Goal: Transaction & Acquisition: Purchase product/service

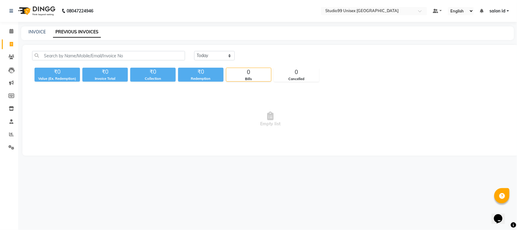
click at [76, 29] on link "PREVIOUS INVOICES" at bounding box center [77, 32] width 48 height 11
click at [229, 55] on select "Today Yesterday Custom Range" at bounding box center [214, 55] width 41 height 9
select select "yesterday"
click at [194, 51] on select "Today Yesterday Custom Range" at bounding box center [214, 55] width 41 height 9
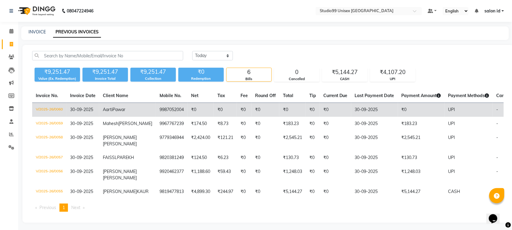
click at [95, 112] on td "30-09-2025" at bounding box center [82, 110] width 33 height 14
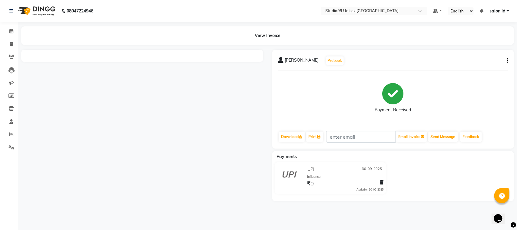
click at [58, 101] on div at bounding box center [142, 125] width 251 height 151
click at [11, 43] on icon at bounding box center [11, 44] width 3 height 5
select select "service"
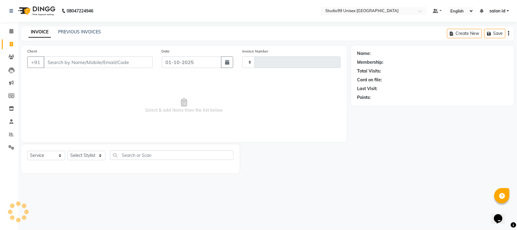
type input "0061"
select select "9023"
click at [81, 32] on link "PREVIOUS INVOICES" at bounding box center [79, 31] width 43 height 5
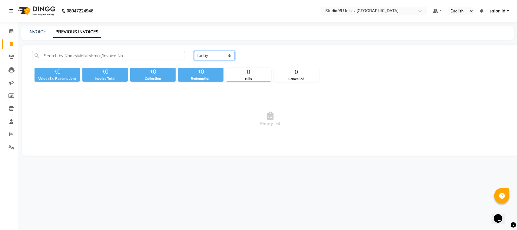
click at [230, 55] on select "[DATE] [DATE] Custom Range" at bounding box center [214, 55] width 41 height 9
select select "[DATE]"
click at [194, 51] on select "[DATE] [DATE] Custom Range" at bounding box center [214, 55] width 41 height 9
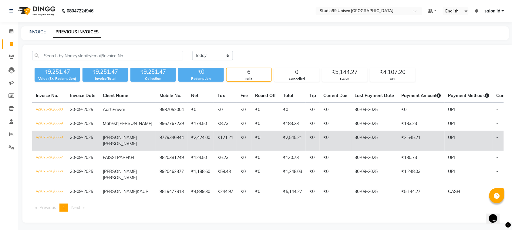
click at [251, 144] on td "₹0" at bounding box center [265, 141] width 28 height 20
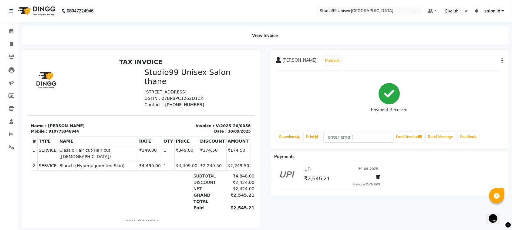
click at [145, 161] on td "₹4,499.00" at bounding box center [149, 165] width 24 height 9
click at [501, 59] on button "button" at bounding box center [501, 61] width 4 height 6
click at [467, 69] on div "Edit Invoice" at bounding box center [472, 69] width 42 height 8
select select "service"
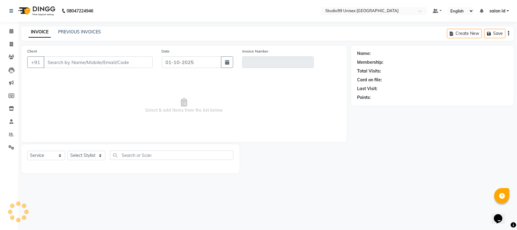
type input "9779346944"
type input "V/2025-26/0058"
type input "30-09-2025"
select select "select"
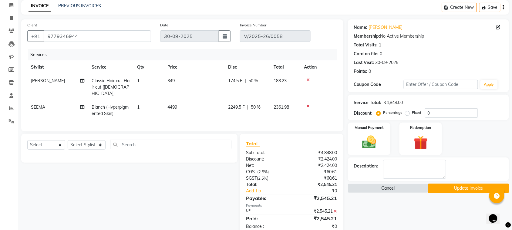
scroll to position [40, 0]
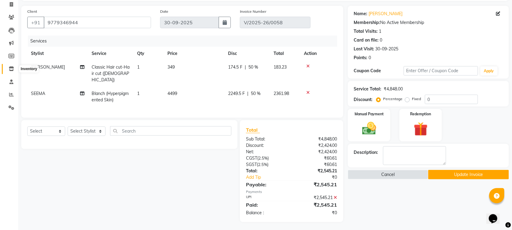
click at [11, 71] on icon at bounding box center [11, 68] width 5 height 5
select select
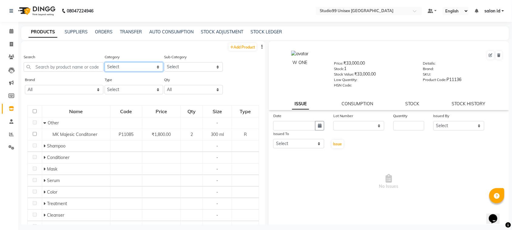
click at [155, 67] on select "Select Skin Hair Personal Care Appliances Beard Disposable Threading Hands and …" at bounding box center [134, 66] width 59 height 9
select select "959401150"
click at [105, 62] on select "Select Skin Hair Personal Care Appliances Beard Disposable Threading Hands and …" at bounding box center [134, 66] width 59 height 9
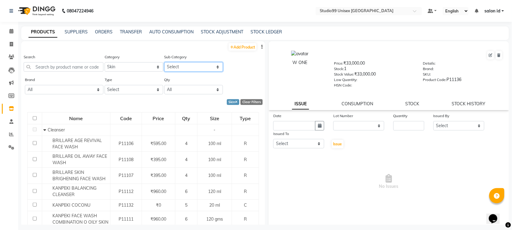
click at [214, 67] on select "Select Cleanser Facial Moisturiser Serum Toner Sun Care Masks Lip Care Eye Care…" at bounding box center [193, 66] width 59 height 9
select select "959401152"
click at [164, 62] on select "Select Cleanser Facial Moisturiser Serum Toner Sun Care Masks Lip Care Eye Care…" at bounding box center [193, 66] width 59 height 9
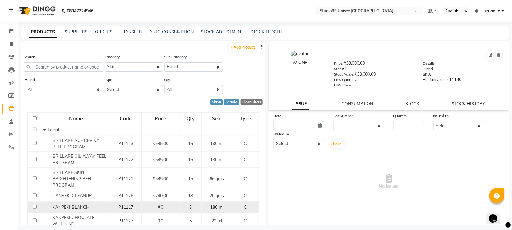
click at [182, 205] on div "3" at bounding box center [190, 207] width 17 height 6
select select
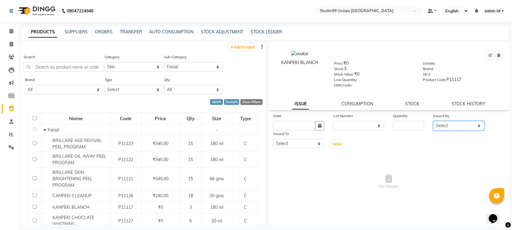
click at [473, 124] on select "Select AFTAB AFZAL SHAIKH salon id Saroj pathak SEEMA shadiya baig Smita sonawa…" at bounding box center [458, 125] width 51 height 9
click at [497, 131] on div "Date Lot Number None Quantity Issued By Select [PERSON_NAME] [PERSON_NAME] salo…" at bounding box center [389, 130] width 240 height 36
click at [473, 125] on select "Select AFTAB AFZAL SHAIKH salon id Saroj pathak SEEMA shadiya baig Smita sonawa…" at bounding box center [458, 125] width 51 height 9
select select "92948"
click at [433, 121] on select "Select AFTAB AFZAL SHAIKH salon id Saroj pathak SEEMA shadiya baig Smita sonawa…" at bounding box center [458, 125] width 51 height 9
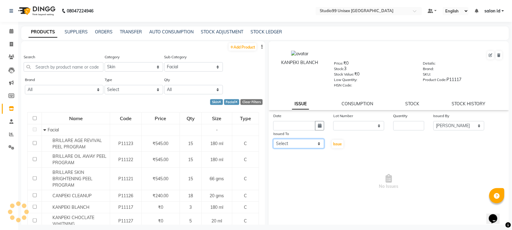
click at [319, 141] on select "Select AFTAB AFZAL SHAIKH salon id Saroj pathak SEEMA shadiya baig Smita sonawa…" at bounding box center [298, 143] width 51 height 9
select select "92954"
click at [273, 139] on select "Select AFTAB AFZAL SHAIKH salon id Saroj pathak SEEMA shadiya baig Smita sonawa…" at bounding box center [298, 143] width 51 height 9
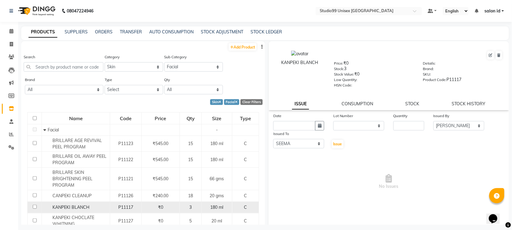
click at [40, 205] on td at bounding box center [35, 207] width 14 height 12
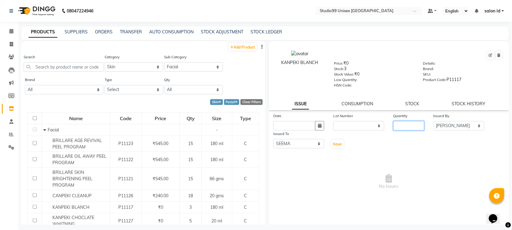
click at [398, 125] on input "number" at bounding box center [408, 125] width 31 height 9
type input "1"
click at [503, 208] on div "Opens Chat This icon Opens the chat window." at bounding box center [495, 208] width 15 height 0
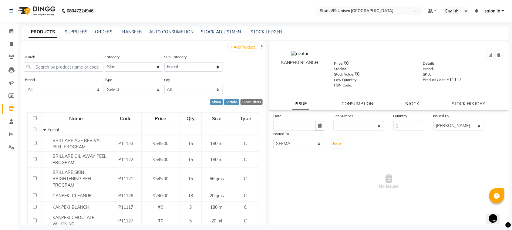
drag, startPoint x: 503, startPoint y: 220, endPoint x: 507, endPoint y: 220, distance: 3.1
click at [505, 220] on html "Opens Chat This icon Opens the chat window." at bounding box center [495, 214] width 19 height 18
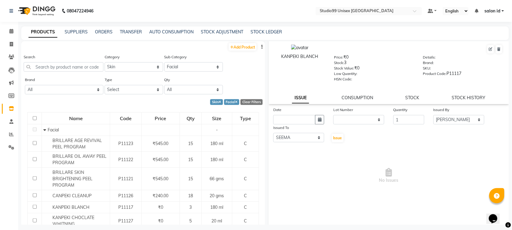
scroll to position [8, 0]
click at [335, 132] on button "Issue" at bounding box center [338, 136] width 12 height 8
click at [333, 136] on span "Issue" at bounding box center [337, 136] width 9 height 5
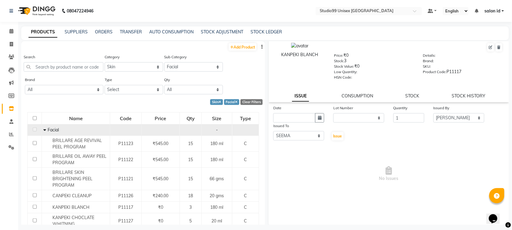
click at [136, 124] on td at bounding box center [126, 130] width 32 height 12
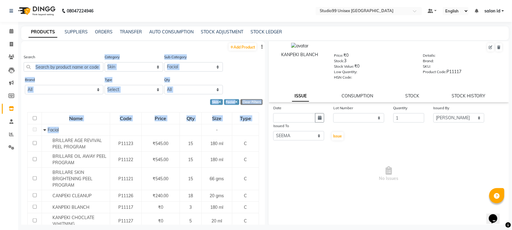
drag, startPoint x: 136, startPoint y: 123, endPoint x: 34, endPoint y: 69, distance: 115.3
click at [34, 69] on div "Add Product Search Category Select Skin Hair Personal Care Appliances Beard Dis…" at bounding box center [143, 195] width 244 height 309
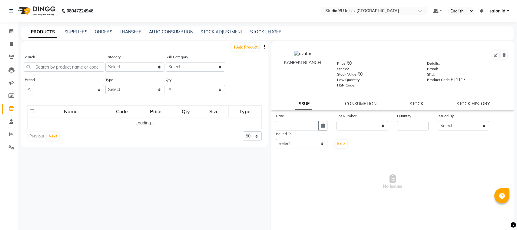
select select
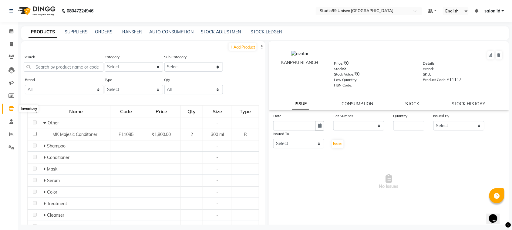
click at [11, 112] on span at bounding box center [11, 108] width 11 height 7
click at [156, 69] on select "Select Skin Hair Personal Care Appliances [PERSON_NAME] Disposable Threading Ha…" at bounding box center [134, 66] width 59 height 9
select select "959401150"
click at [105, 62] on select "Select Skin Hair Personal Care Appliances [PERSON_NAME] Disposable Threading Ha…" at bounding box center [134, 66] width 59 height 9
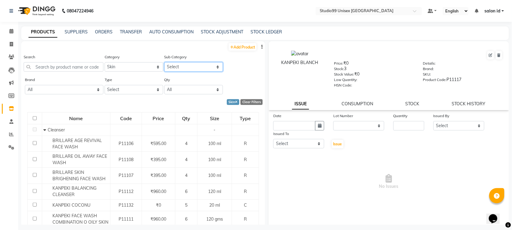
click at [213, 65] on select "Select Cleanser Facial Moisturiser Serum Toner Sun Care Masks Lip Care Eye Care…" at bounding box center [193, 66] width 59 height 9
select select "959401152"
click at [164, 62] on select "Select Cleanser Facial Moisturiser Serum Toner Sun Care Masks Lip Care Eye Care…" at bounding box center [193, 66] width 59 height 9
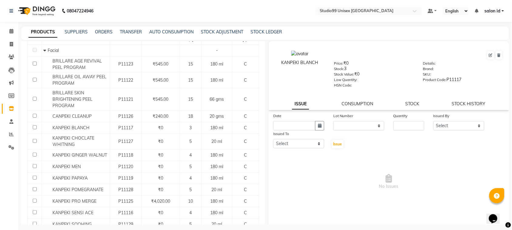
scroll to position [91, 0]
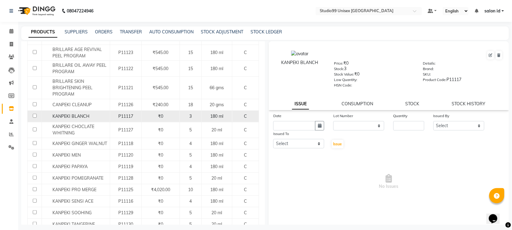
click at [34, 114] on input "checkbox" at bounding box center [35, 116] width 4 height 4
checkbox input "true"
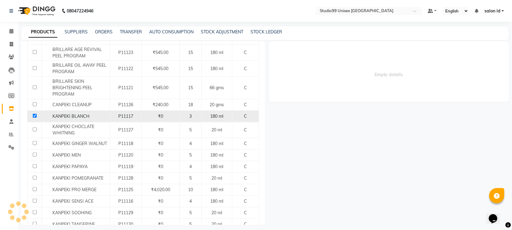
select select
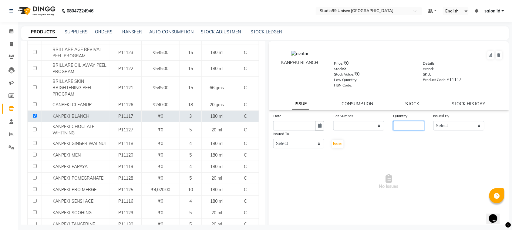
click at [400, 124] on input "number" at bounding box center [408, 125] width 31 height 9
type input "1"
click at [474, 124] on select "Select AFTAB AFZAL SHAIKH salon id Saroj pathak SEEMA shadiya baig Smita sonawa…" at bounding box center [458, 125] width 51 height 9
select select "92948"
click at [433, 121] on select "Select AFTAB AFZAL SHAIKH salon id Saroj pathak SEEMA shadiya baig Smita sonawa…" at bounding box center [458, 125] width 51 height 9
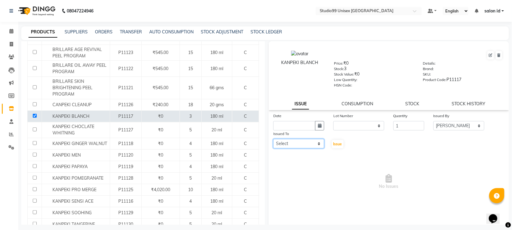
click at [317, 140] on select "Select AFTAB AFZAL SHAIKH salon id Saroj pathak SEEMA shadiya baig Smita sonawa…" at bounding box center [298, 143] width 51 height 9
select select "92954"
click at [273, 139] on select "Select AFTAB AFZAL SHAIKH salon id Saroj pathak SEEMA shadiya baig Smita sonawa…" at bounding box center [298, 143] width 51 height 9
click at [318, 125] on icon "button" at bounding box center [320, 125] width 4 height 4
select select "10"
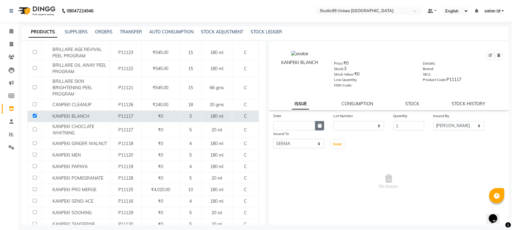
select select "2025"
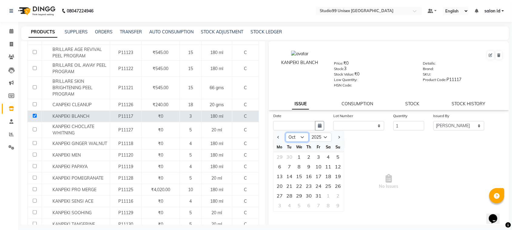
click at [302, 134] on select "Jan Feb Mar Apr May Jun Jul Aug Sep Oct Nov Dec" at bounding box center [297, 137] width 23 height 9
select select "9"
click at [286, 133] on select "Jan Feb Mar Apr May Jun Jul Aug Sep Oct Nov Dec" at bounding box center [297, 137] width 23 height 9
click at [289, 191] on div "30" at bounding box center [289, 196] width 10 height 10
type input "30-09-2025"
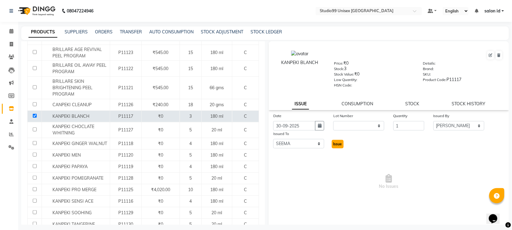
click at [333, 140] on button "Issue" at bounding box center [338, 144] width 12 height 8
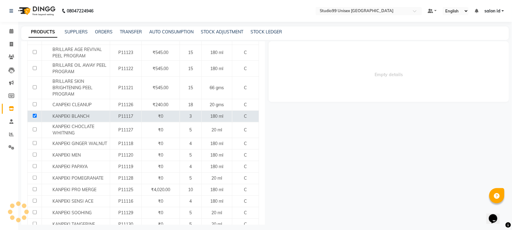
select select
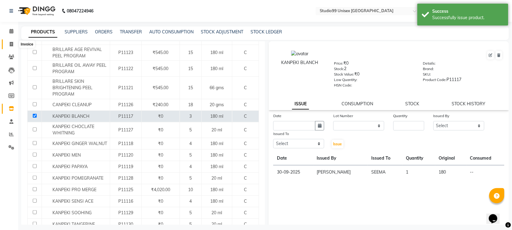
click at [11, 44] on icon at bounding box center [11, 44] width 3 height 5
select select "9023"
select select "service"
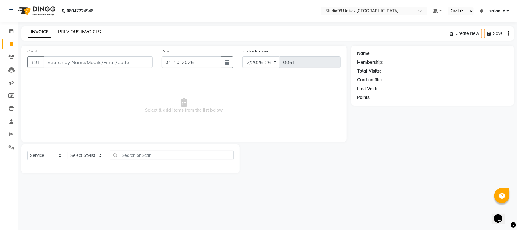
click at [82, 34] on link "PREVIOUS INVOICES" at bounding box center [79, 31] width 43 height 5
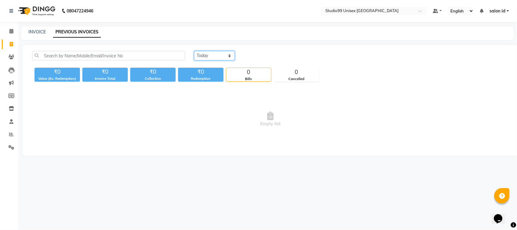
click at [230, 56] on select "[DATE] [DATE] Custom Range" at bounding box center [214, 55] width 41 height 9
select select "[DATE]"
click at [194, 51] on select "[DATE] [DATE] Custom Range" at bounding box center [214, 55] width 41 height 9
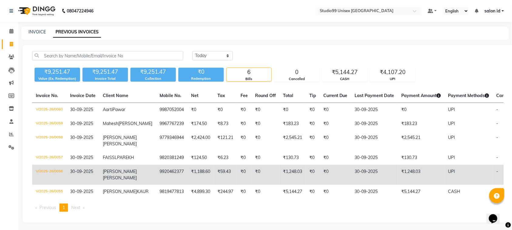
click at [156, 172] on td "9920462377" at bounding box center [172, 175] width 32 height 20
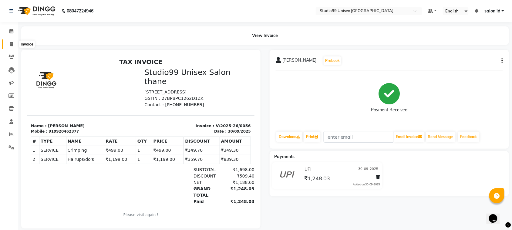
click at [7, 43] on span at bounding box center [11, 44] width 11 height 7
select select "service"
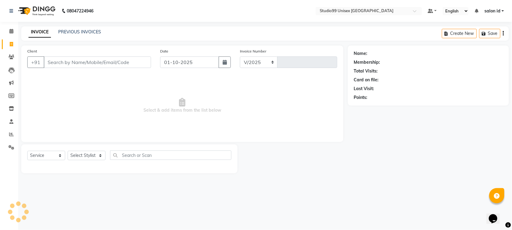
select select "9023"
type input "0061"
click at [89, 32] on link "PREVIOUS INVOICES" at bounding box center [79, 31] width 43 height 5
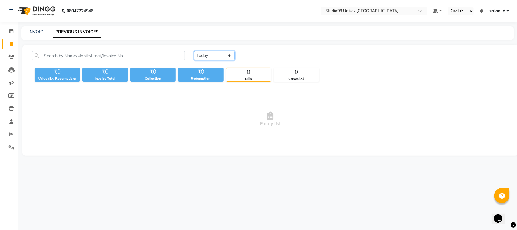
click at [229, 55] on select "Today Yesterday Custom Range" at bounding box center [214, 55] width 41 height 9
select select "yesterday"
click at [194, 51] on select "Today Yesterday Custom Range" at bounding box center [214, 55] width 41 height 9
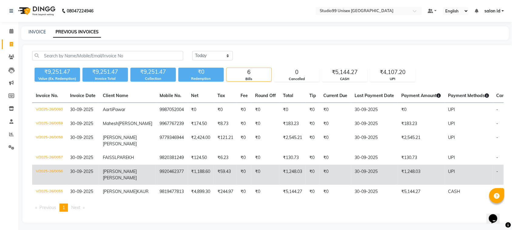
click at [158, 181] on td "9920462377" at bounding box center [172, 175] width 32 height 20
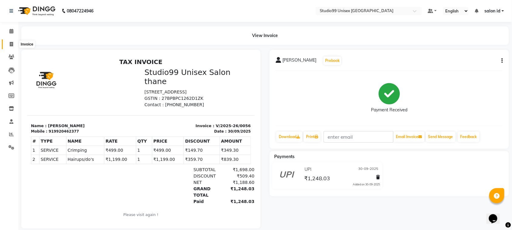
click at [11, 43] on icon at bounding box center [11, 44] width 3 height 5
select select "9023"
select select "service"
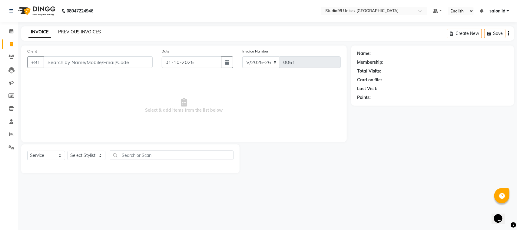
click at [92, 32] on link "PREVIOUS INVOICES" at bounding box center [79, 31] width 43 height 5
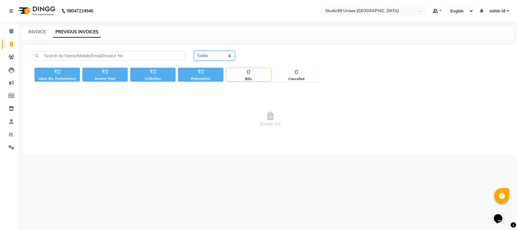
click at [229, 55] on select "[DATE] [DATE] Custom Range" at bounding box center [214, 55] width 41 height 9
select select "[DATE]"
click at [194, 51] on select "[DATE] [DATE] Custom Range" at bounding box center [214, 55] width 41 height 9
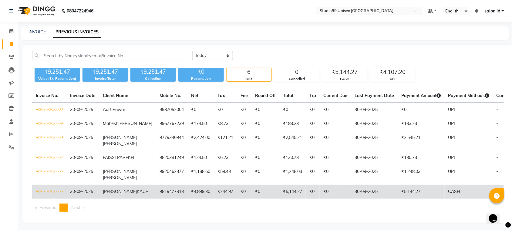
click at [156, 193] on td "9819477813" at bounding box center [172, 192] width 32 height 14
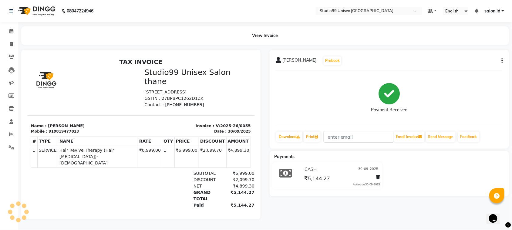
scroll to position [4, 0]
click at [12, 106] on icon at bounding box center [11, 108] width 5 height 5
select select
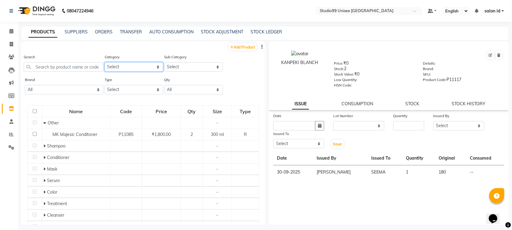
click at [152, 65] on select "Select Skin Hair Personal Care Appliances [PERSON_NAME] Disposable Threading Ha…" at bounding box center [134, 66] width 59 height 9
select select "959401100"
click at [105, 62] on select "Select Skin Hair Personal Care Appliances [PERSON_NAME] Disposable Threading Ha…" at bounding box center [134, 66] width 59 height 9
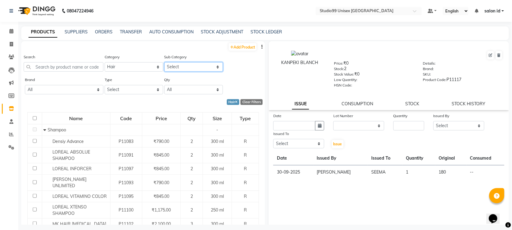
click at [212, 65] on select "Select Shampoo Conditioner Cream Mask Oil Serum Color Appliances Treatment Styl…" at bounding box center [193, 66] width 59 height 9
select select "959401109"
click at [164, 62] on select "Select Shampoo Conditioner Cream Mask Oil Serum Color Appliances Treatment Styl…" at bounding box center [193, 66] width 59 height 9
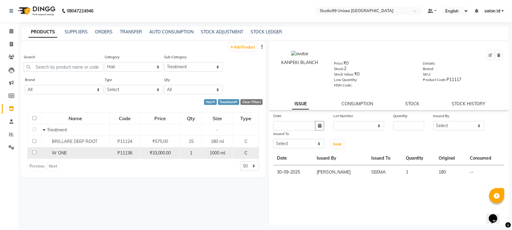
click at [35, 151] on input "checkbox" at bounding box center [34, 152] width 4 height 4
checkbox input "true"
select select
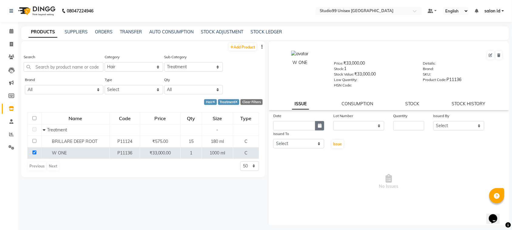
click at [318, 123] on icon "button" at bounding box center [320, 125] width 4 height 4
select select "10"
select select "2025"
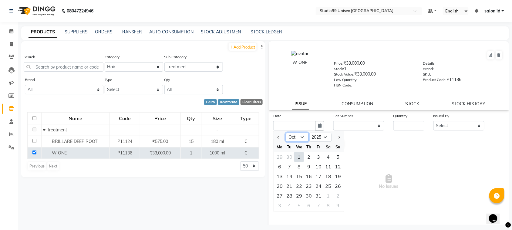
click at [302, 136] on select "Jan Feb Mar Apr May Jun Jul Aug Sep Oct Nov Dec" at bounding box center [297, 137] width 23 height 9
select select "9"
click at [286, 133] on select "Jan Feb Mar Apr May Jun Jul Aug Sep Oct Nov Dec" at bounding box center [297, 137] width 23 height 9
click at [288, 193] on div "30" at bounding box center [289, 196] width 10 height 10
type input "30-09-2025"
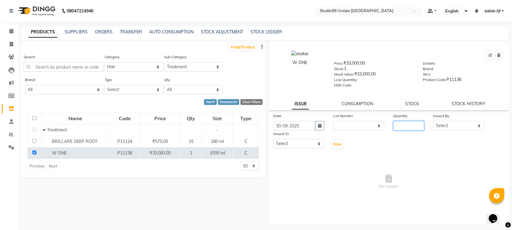
click at [407, 122] on input "number" at bounding box center [408, 125] width 31 height 9
type input "90"
click at [474, 125] on select "Select AFTAB AFZAL SHAIKH salon id Saroj pathak SEEMA shadiya baig Smita sonawa…" at bounding box center [458, 125] width 51 height 9
select select "92566"
click at [433, 121] on select "Select AFTAB AFZAL SHAIKH salon id Saroj pathak SEEMA shadiya baig Smita sonawa…" at bounding box center [458, 125] width 51 height 9
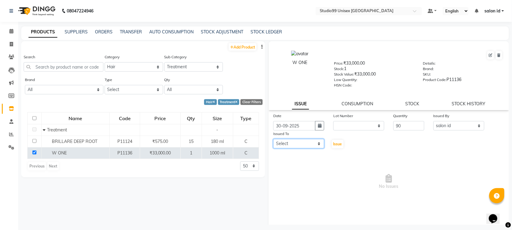
click at [317, 142] on select "Select AFTAB AFZAL SHAIKH salon id Saroj pathak SEEMA shadiya baig Smita sonawa…" at bounding box center [298, 143] width 51 height 9
select select "92948"
click at [273, 139] on select "Select AFTAB AFZAL SHAIKH salon id Saroj pathak SEEMA shadiya baig Smita sonawa…" at bounding box center [298, 143] width 51 height 9
click at [336, 142] on span "Issue" at bounding box center [337, 144] width 9 height 5
select select
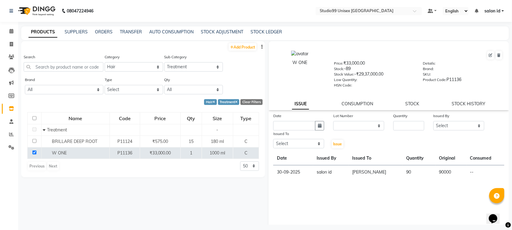
click at [139, 181] on div "Add Product Search Category Select Skin Hair Personal Care Appliances Beard Dis…" at bounding box center [143, 132] width 244 height 183
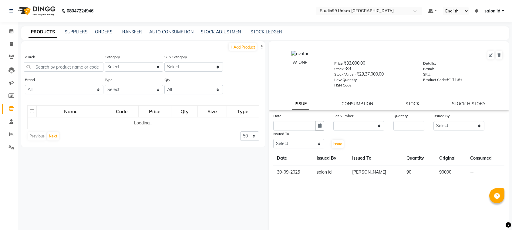
select select
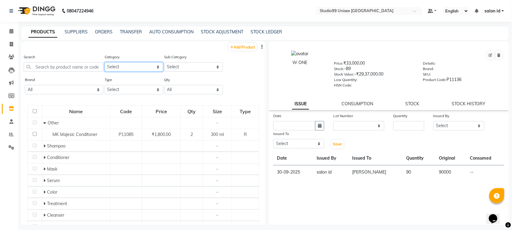
click at [154, 67] on select "Select Skin Hair Personal Care Appliances [PERSON_NAME] Disposable Threading Ha…" at bounding box center [134, 66] width 59 height 9
select select "959401100"
click at [105, 62] on select "Select Skin Hair Personal Care Appliances [PERSON_NAME] Disposable Threading Ha…" at bounding box center [134, 66] width 59 height 9
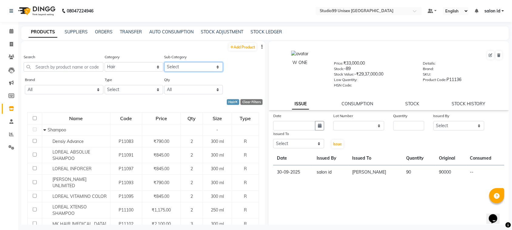
click at [212, 67] on select "Select Shampoo Conditioner Cream Mask Oil Serum Color Appliances Treatment Styl…" at bounding box center [193, 66] width 59 height 9
select select "959401109"
click at [164, 62] on select "Select Shampoo Conditioner Cream Mask Oil Serum Color Appliances Treatment Styl…" at bounding box center [193, 66] width 59 height 9
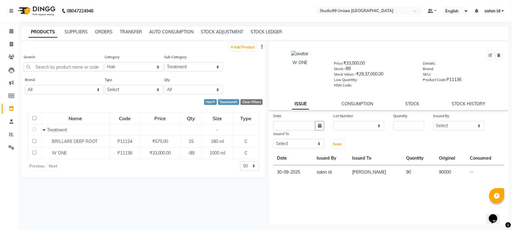
click at [466, 170] on td "--" at bounding box center [485, 172] width 38 height 14
click at [460, 169] on td "90000" at bounding box center [450, 172] width 31 height 14
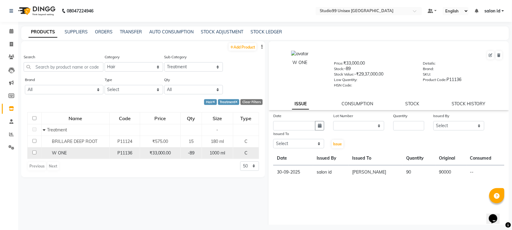
click at [215, 152] on span "1000 ml" at bounding box center [216, 152] width 15 height 5
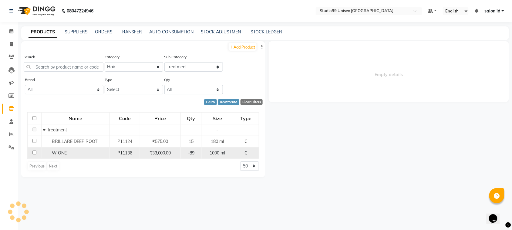
select select
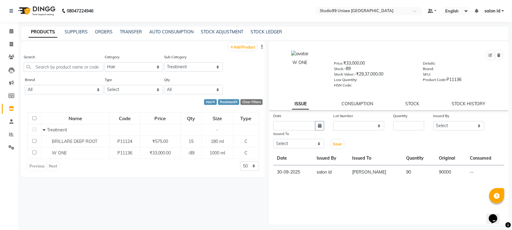
click at [441, 172] on td "90000" at bounding box center [450, 172] width 31 height 14
click at [284, 172] on td "30-09-2025" at bounding box center [293, 172] width 40 height 14
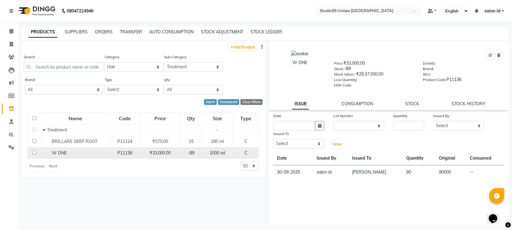
click at [194, 154] on span "-89" at bounding box center [191, 152] width 7 height 5
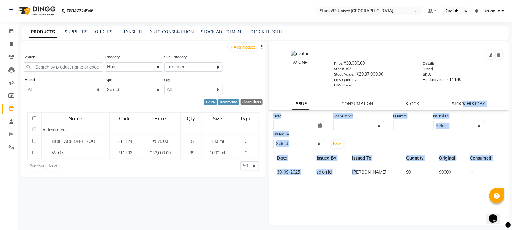
drag, startPoint x: 358, startPoint y: 171, endPoint x: 460, endPoint y: 105, distance: 121.8
click at [460, 105] on div "W ONE Price: ₹33,000.00 Stock: -89 Stock Value: -₹29,37,000.00 Low Quantity: HS…" at bounding box center [389, 137] width 240 height 192
click at [467, 140] on div "Date Lot Number None Quantity Issued By Select [PERSON_NAME] [PERSON_NAME] salo…" at bounding box center [389, 130] width 240 height 36
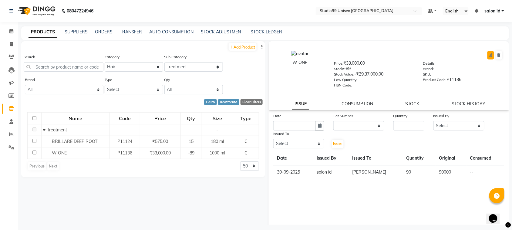
click at [489, 55] on icon at bounding box center [491, 55] width 4 height 4
select select "C"
select select "true"
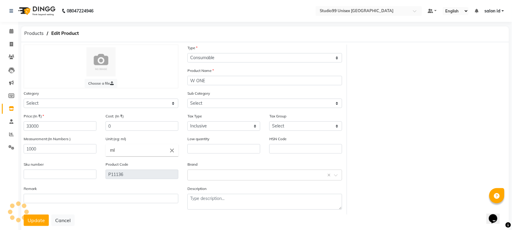
select select "959401109"
select select "959401100"
click at [12, 45] on icon at bounding box center [11, 44] width 3 height 5
select select "9023"
select select "service"
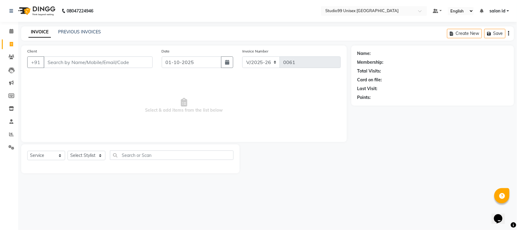
click at [78, 62] on input "Client" at bounding box center [98, 62] width 109 height 12
type input "9958235160"
click at [129, 63] on span "Add Client" at bounding box center [137, 62] width 24 height 6
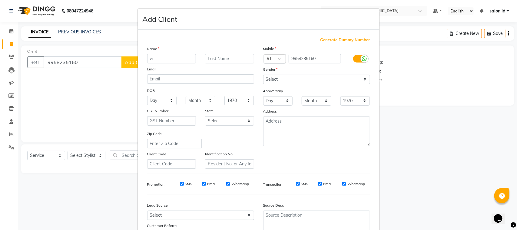
type input "v"
type input "VIRENDRA"
click at [363, 78] on select "Select [DEMOGRAPHIC_DATA] [DEMOGRAPHIC_DATA] Other Prefer Not To Say" at bounding box center [316, 79] width 107 height 9
select select "[DEMOGRAPHIC_DATA]"
click at [263, 75] on select "Select [DEMOGRAPHIC_DATA] [DEMOGRAPHIC_DATA] Other Prefer Not To Say" at bounding box center [316, 79] width 107 height 9
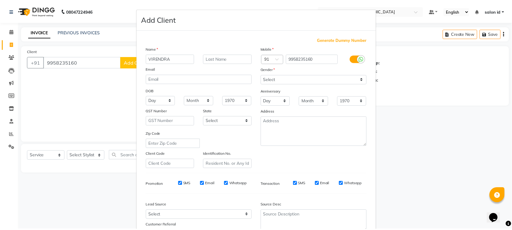
scroll to position [48, 0]
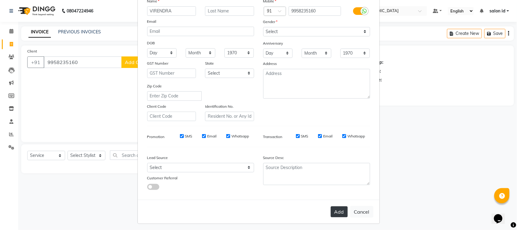
click at [337, 210] on button "Add" at bounding box center [339, 211] width 17 height 11
select select
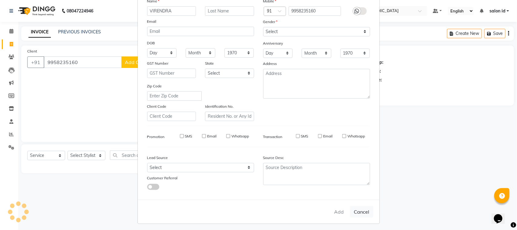
select select
checkbox input "false"
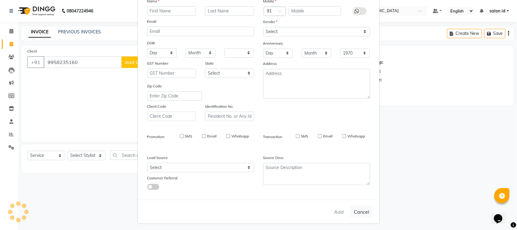
checkbox input "false"
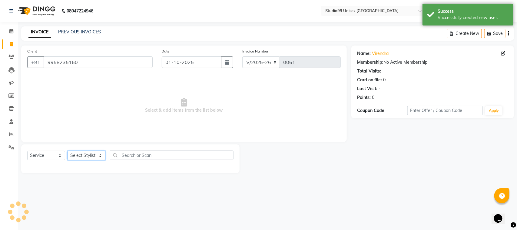
click at [99, 154] on select "Select Stylist [PERSON_NAME] [PERSON_NAME] salon id [PERSON_NAME] [PERSON_NAME]…" at bounding box center [87, 155] width 38 height 9
select select "92933"
click at [68, 151] on select "Select Stylist [PERSON_NAME] [PERSON_NAME] salon id [PERSON_NAME] [PERSON_NAME]…" at bounding box center [87, 155] width 38 height 9
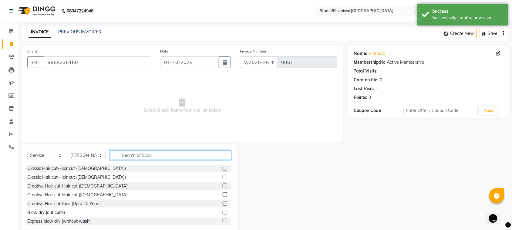
click at [150, 155] on input "text" at bounding box center [170, 154] width 121 height 9
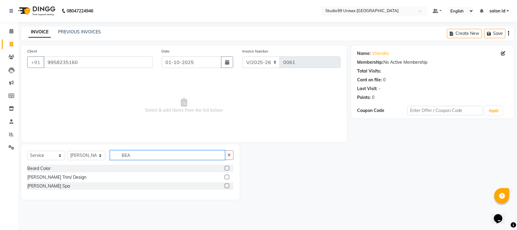
type input "BEA"
click at [226, 177] on label at bounding box center [227, 177] width 5 height 5
click at [226, 177] on input "checkbox" at bounding box center [227, 177] width 4 height 4
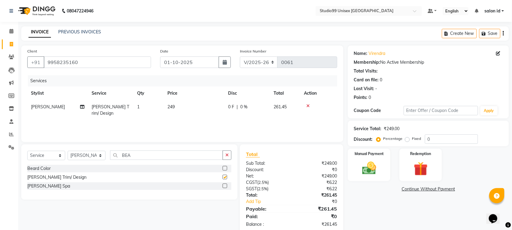
checkbox input "false"
click at [437, 139] on input "0" at bounding box center [451, 138] width 53 height 9
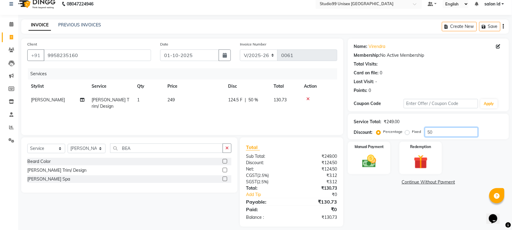
scroll to position [12, 0]
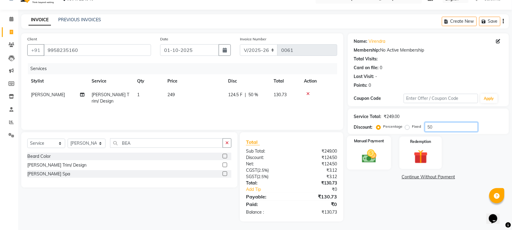
type input "50"
click at [367, 148] on img at bounding box center [369, 156] width 24 height 17
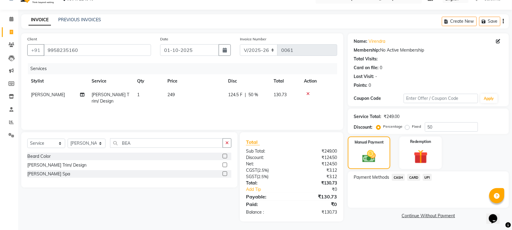
click at [426, 178] on span "UPI" at bounding box center [427, 177] width 9 height 7
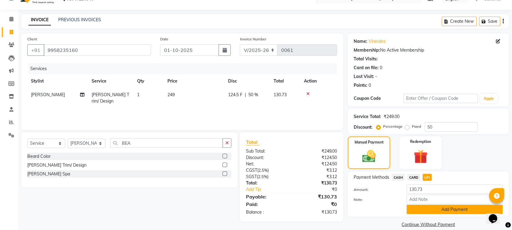
click at [429, 209] on button "Add Payment" at bounding box center [454, 209] width 96 height 9
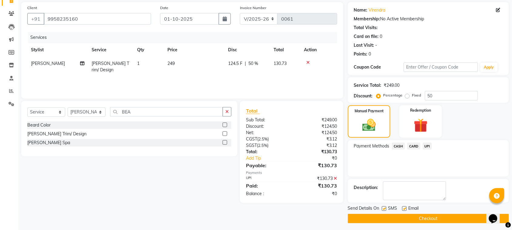
scroll to position [46, 0]
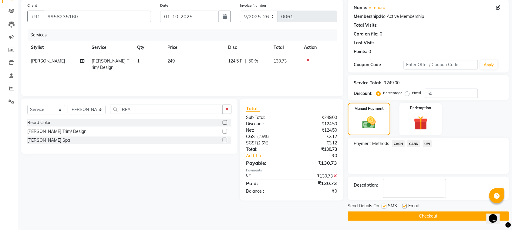
click at [446, 214] on button "Checkout" at bounding box center [428, 215] width 161 height 9
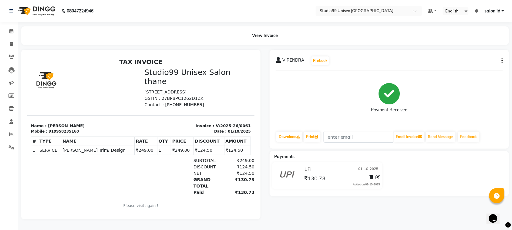
scroll to position [4, 0]
click at [11, 106] on icon at bounding box center [11, 108] width 5 height 5
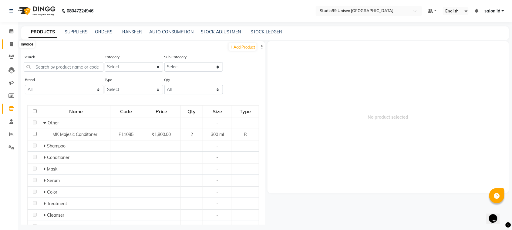
click at [10, 43] on icon at bounding box center [11, 44] width 3 height 5
select select "service"
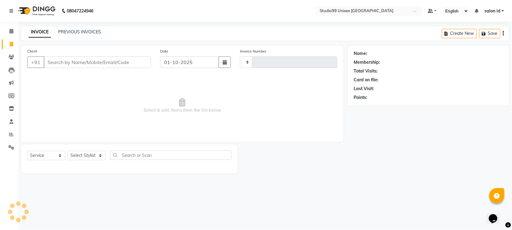
type input "0062"
select select "9023"
click at [99, 155] on select "Select Stylist [PERSON_NAME] [PERSON_NAME] salon id [PERSON_NAME] [PERSON_NAME]…" at bounding box center [87, 155] width 38 height 9
select select "92948"
click at [68, 151] on select "Select Stylist [PERSON_NAME] [PERSON_NAME] salon id [PERSON_NAME] [PERSON_NAME]…" at bounding box center [87, 155] width 38 height 9
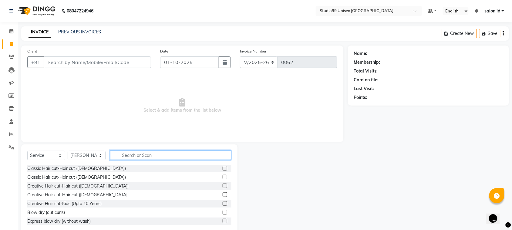
click at [130, 155] on input "text" at bounding box center [170, 154] width 121 height 9
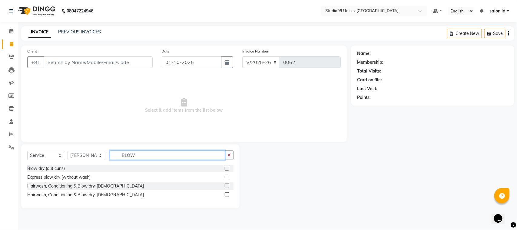
type input "BLOW"
click at [227, 167] on label at bounding box center [227, 168] width 5 height 5
click at [227, 167] on input "checkbox" at bounding box center [227, 168] width 4 height 4
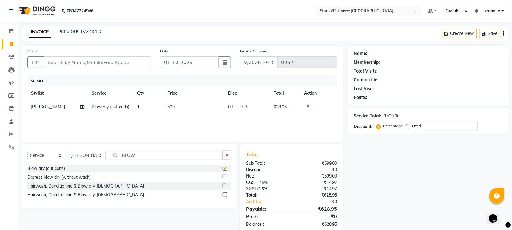
checkbox input "false"
click at [115, 58] on input "Client" at bounding box center [97, 62] width 107 height 12
type input "7"
type input "0"
type input "7727934102"
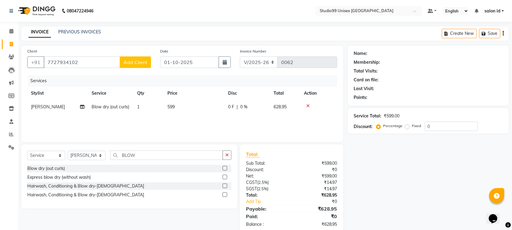
click at [143, 58] on button "Add Client" at bounding box center [135, 62] width 31 height 12
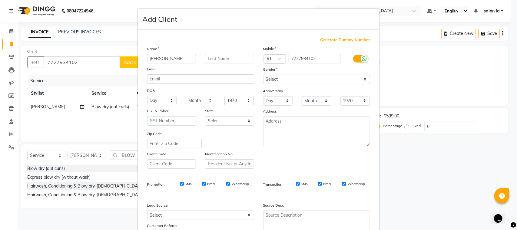
type input "[PERSON_NAME]"
click at [363, 78] on select "Select [DEMOGRAPHIC_DATA] [DEMOGRAPHIC_DATA] Other Prefer Not To Say" at bounding box center [316, 79] width 107 height 9
select select "[DEMOGRAPHIC_DATA]"
click at [263, 75] on select "Select [DEMOGRAPHIC_DATA] [DEMOGRAPHIC_DATA] Other Prefer Not To Say" at bounding box center [316, 79] width 107 height 9
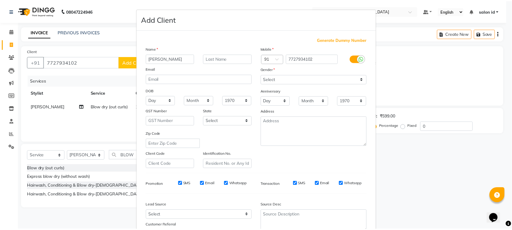
scroll to position [46, 0]
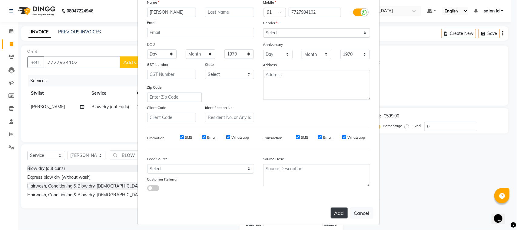
click at [338, 214] on button "Add" at bounding box center [339, 212] width 17 height 11
select select
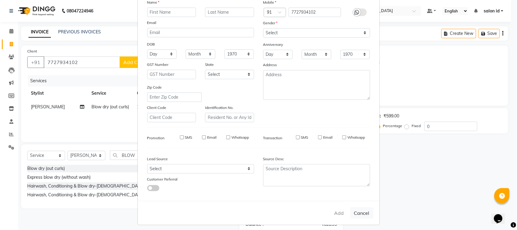
select select
checkbox input "false"
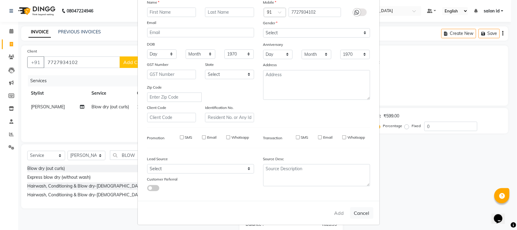
checkbox input "false"
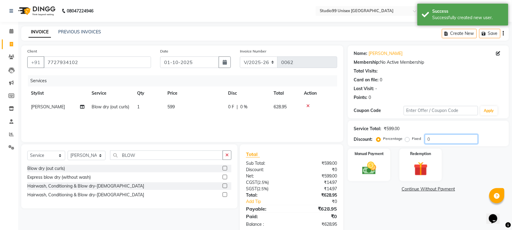
click at [433, 138] on input "0" at bounding box center [451, 138] width 53 height 9
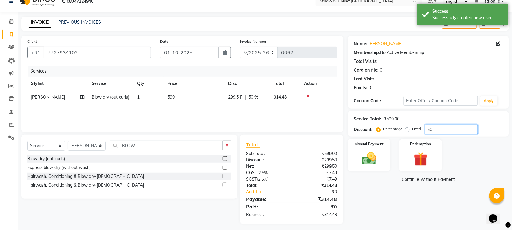
scroll to position [12, 0]
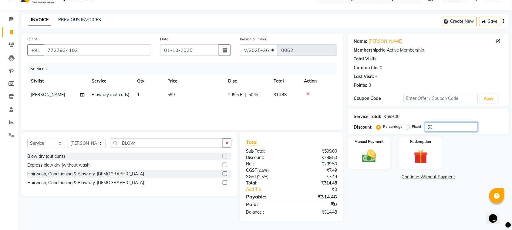
type input "50"
click at [223, 164] on label at bounding box center [224, 164] width 5 height 5
click at [223, 164] on input "checkbox" at bounding box center [224, 165] width 4 height 4
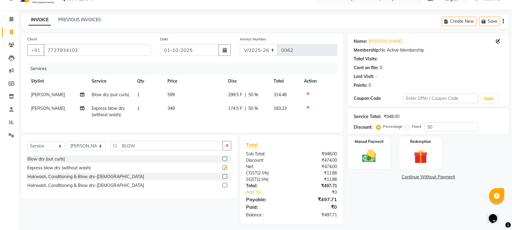
checkbox input "false"
click at [307, 93] on icon at bounding box center [307, 94] width 3 height 4
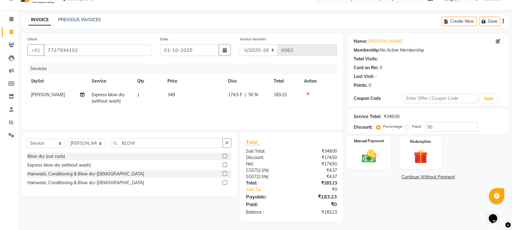
click at [369, 152] on img at bounding box center [369, 156] width 24 height 17
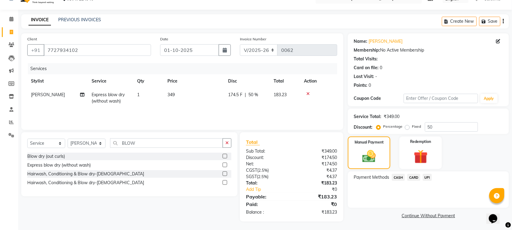
click at [401, 176] on span "CASH" at bounding box center [398, 177] width 13 height 7
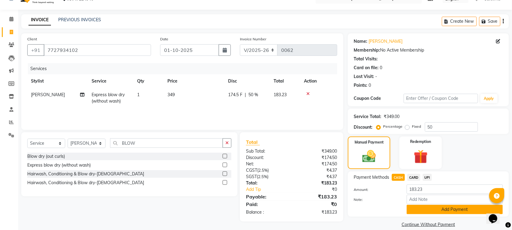
click at [450, 207] on button "Add Payment" at bounding box center [454, 209] width 96 height 9
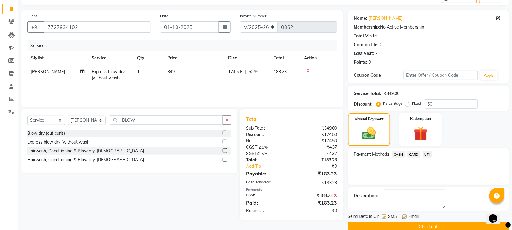
scroll to position [46, 0]
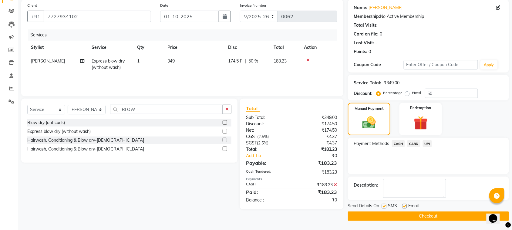
click at [451, 219] on button "Checkout" at bounding box center [428, 215] width 161 height 9
